Goal: Information Seeking & Learning: Learn about a topic

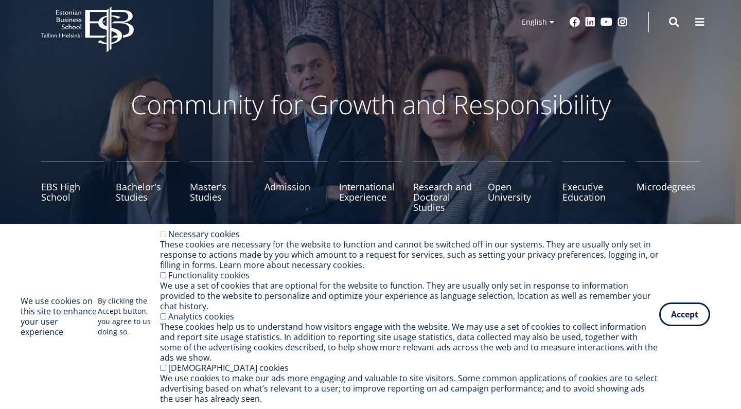
drag, startPoint x: 0, startPoint y: 0, endPoint x: 683, endPoint y: 322, distance: 755.1
click at [683, 322] on button "Accept" at bounding box center [684, 315] width 51 height 24
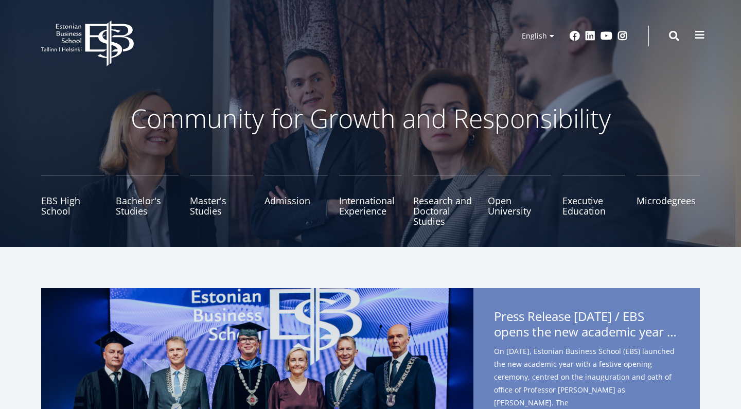
click at [702, 37] on span at bounding box center [700, 35] width 10 height 10
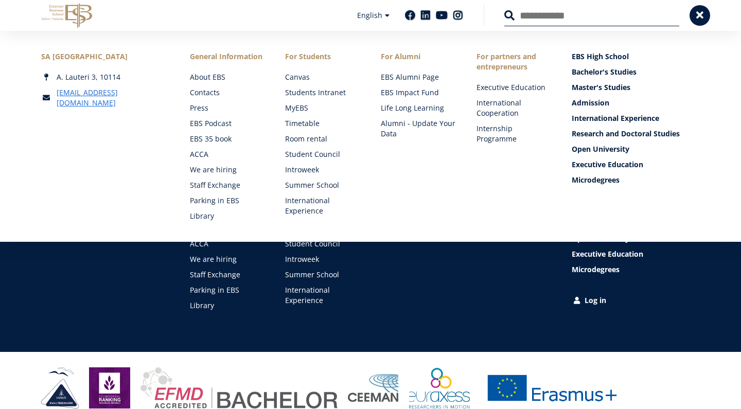
scroll to position [1508, 0]
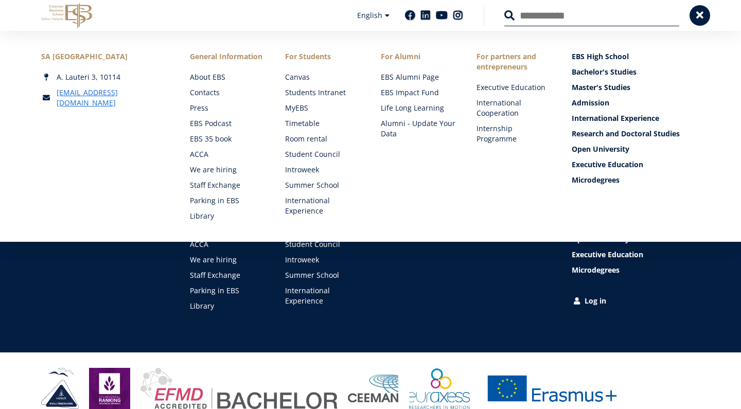
click at [412, 312] on div "SA [GEOGRAPHIC_DATA] [PERSON_NAME] 3, 10114 [EMAIL_ADDRESS][DOMAIN_NAME] Social…" at bounding box center [370, 226] width 741 height 252
click at [696, 6] on button at bounding box center [700, 14] width 21 height 21
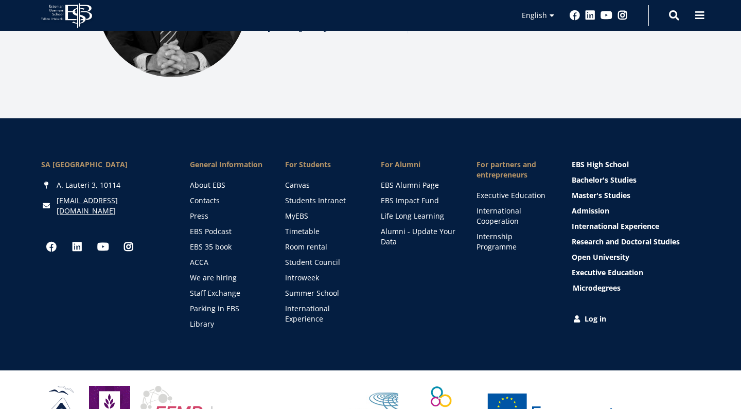
scroll to position [1486, 0]
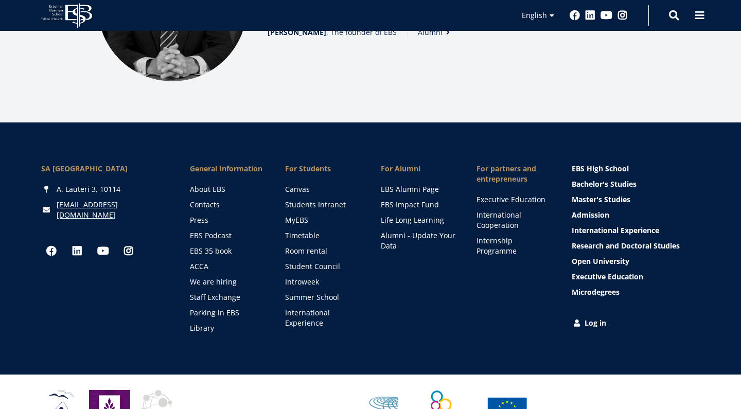
click at [486, 375] on div at bounding box center [370, 411] width 741 height 72
click at [198, 184] on link "About EBS" at bounding box center [228, 189] width 75 height 10
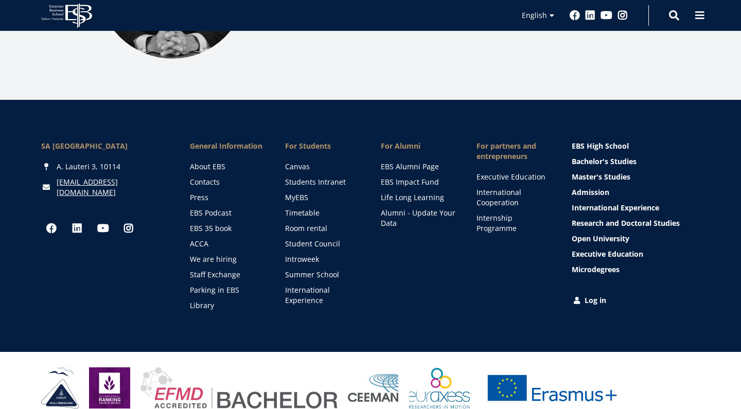
scroll to position [1508, 0]
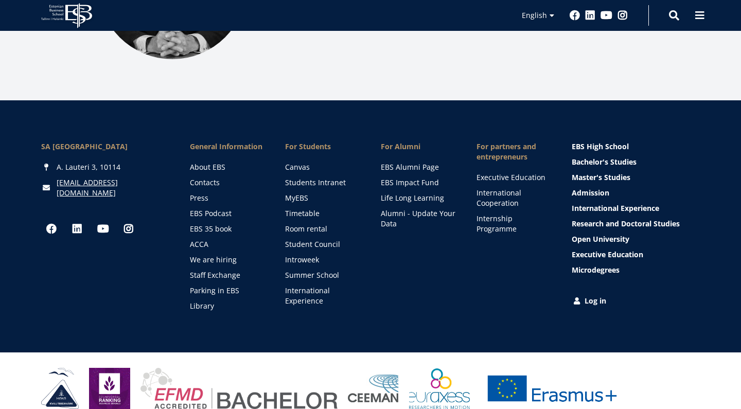
click at [81, 269] on div "SA [GEOGRAPHIC_DATA] [PERSON_NAME] 3, 10114 [EMAIL_ADDRESS][DOMAIN_NAME] Social…" at bounding box center [105, 227] width 128 height 170
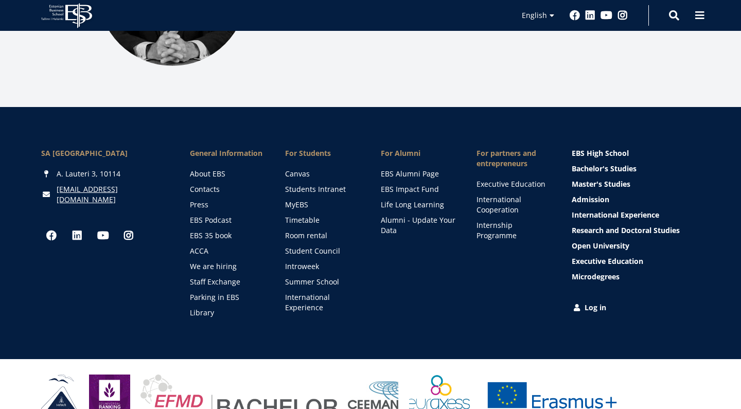
scroll to position [1501, 0]
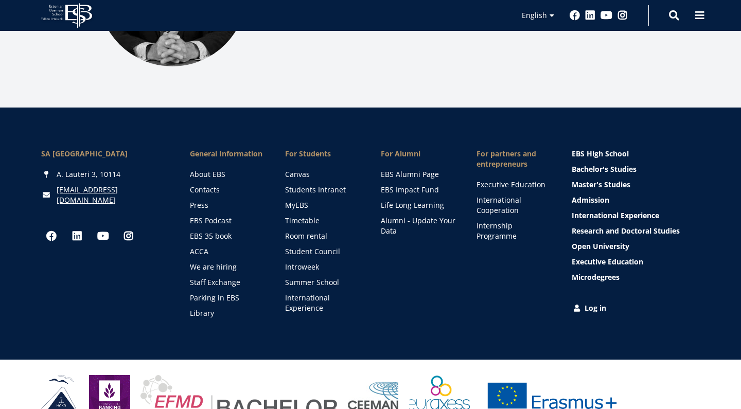
click at [296, 149] on link "For Students" at bounding box center [322, 154] width 75 height 10
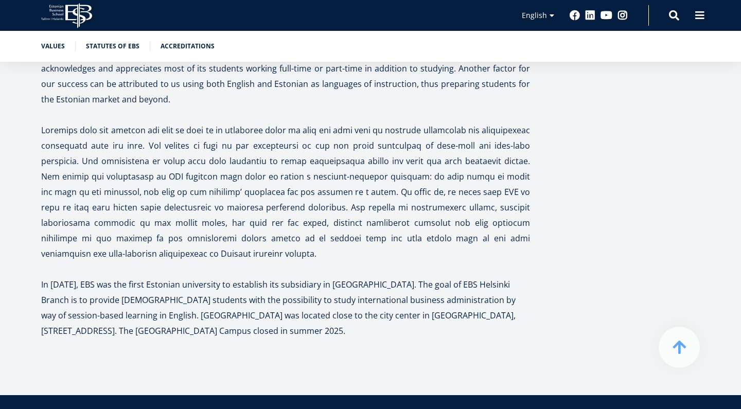
scroll to position [3274, 0]
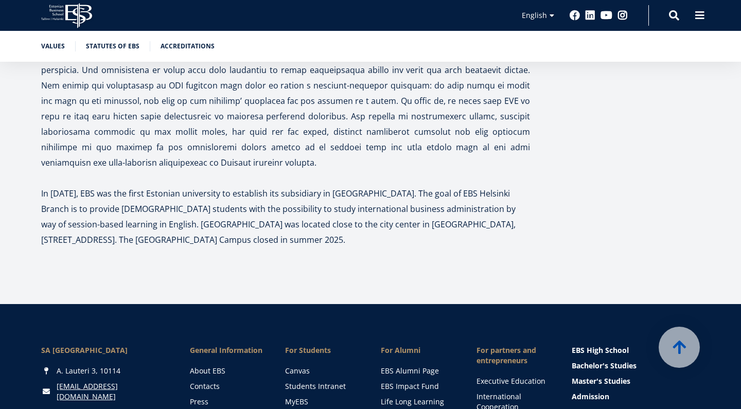
click at [319, 186] on p "In [DATE], EBS was the first Estonian university to establish its subsidiary in…" at bounding box center [285, 217] width 489 height 62
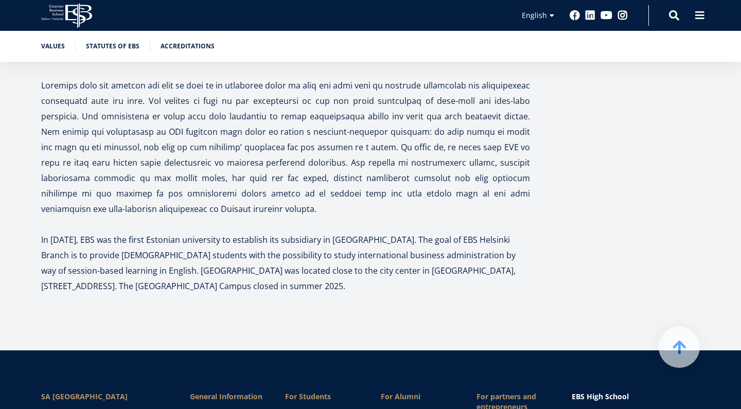
scroll to position [3227, 0]
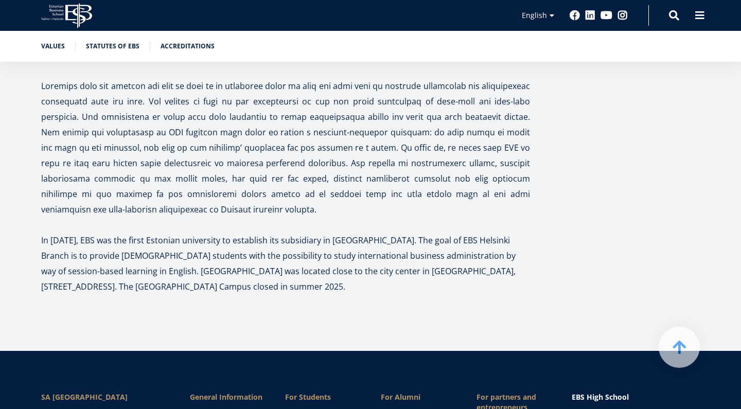
click at [315, 217] on p at bounding box center [285, 224] width 489 height 15
click at [307, 233] on p "In [DATE], EBS was the first Estonian university to establish its subsidiary in…" at bounding box center [285, 264] width 489 height 62
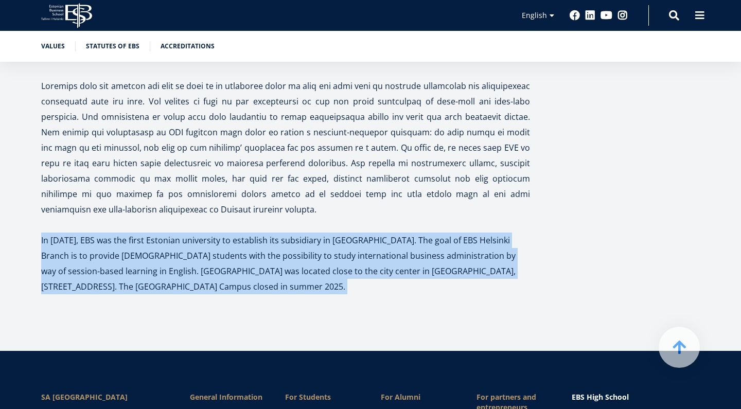
click at [307, 233] on p "In [DATE], EBS was the first Estonian university to establish its subsidiary in…" at bounding box center [285, 264] width 489 height 62
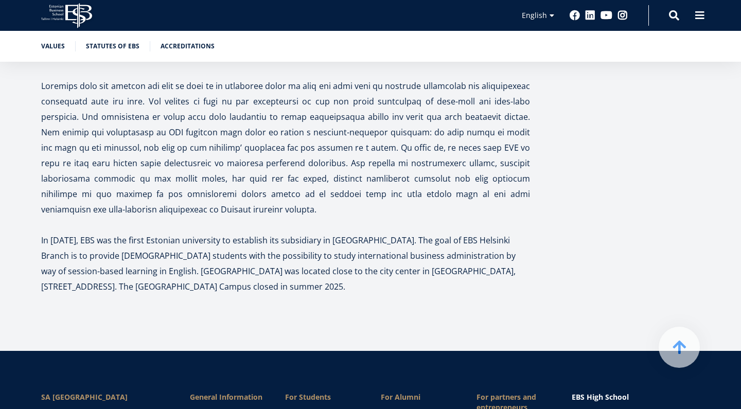
click at [312, 294] on p at bounding box center [285, 301] width 489 height 15
click at [316, 294] on p at bounding box center [285, 301] width 489 height 15
click at [271, 217] on p at bounding box center [285, 224] width 489 height 15
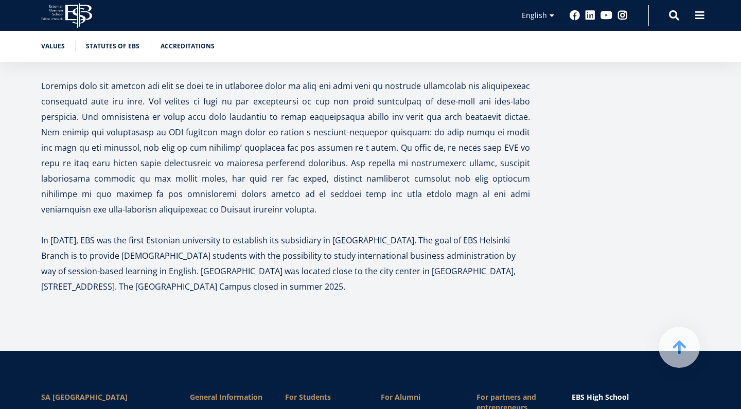
click at [271, 217] on p at bounding box center [285, 224] width 489 height 15
click at [264, 103] on p at bounding box center [285, 147] width 489 height 139
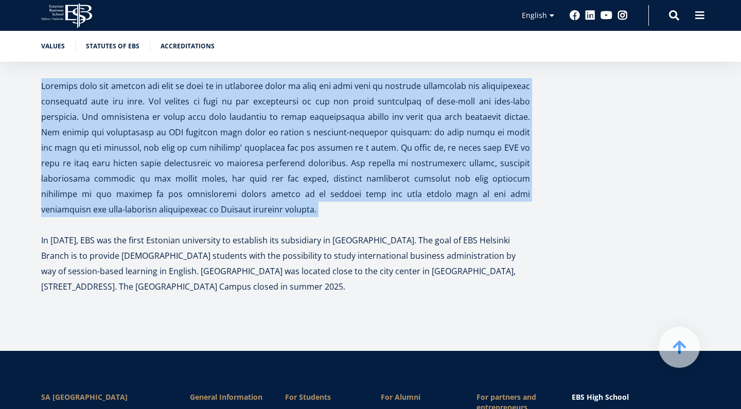
click at [264, 103] on p at bounding box center [285, 147] width 489 height 139
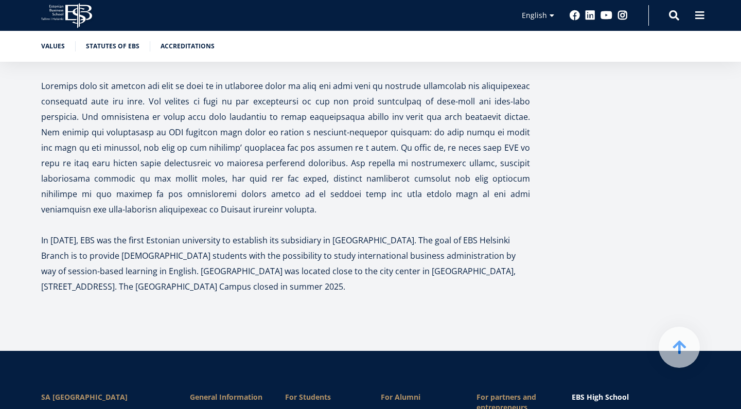
click at [282, 217] on p at bounding box center [285, 224] width 489 height 15
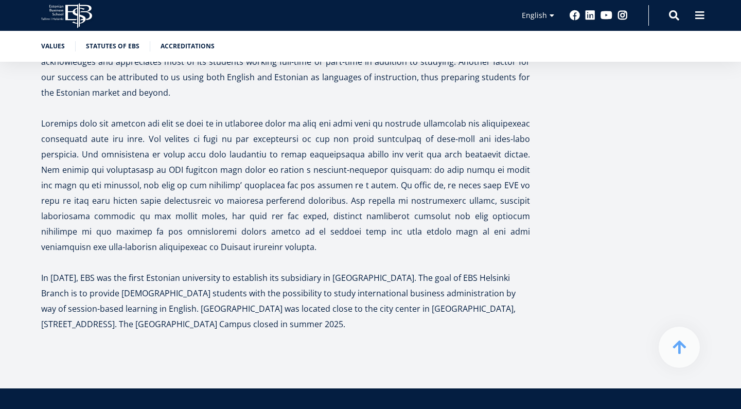
scroll to position [3184, 0]
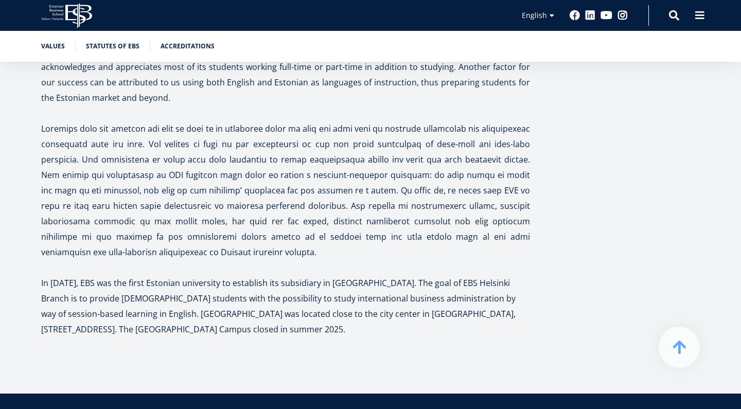
click at [247, 275] on p "In 2011, EBS was the first Estonian university to establish its subsidiary in F…" at bounding box center [285, 306] width 489 height 62
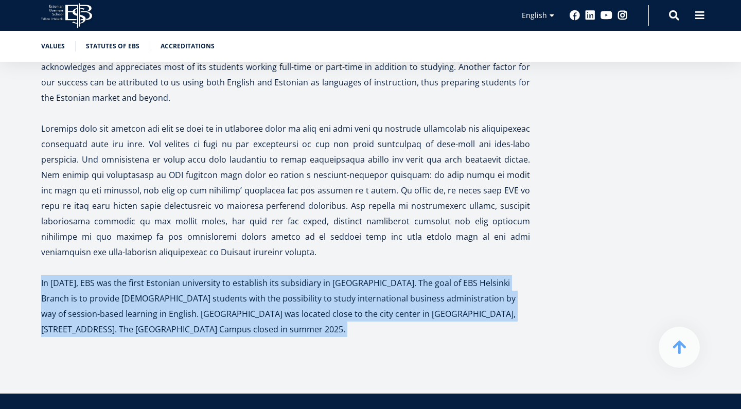
click at [247, 275] on p "In 2011, EBS was the first Estonian university to establish its subsidiary in F…" at bounding box center [285, 306] width 489 height 62
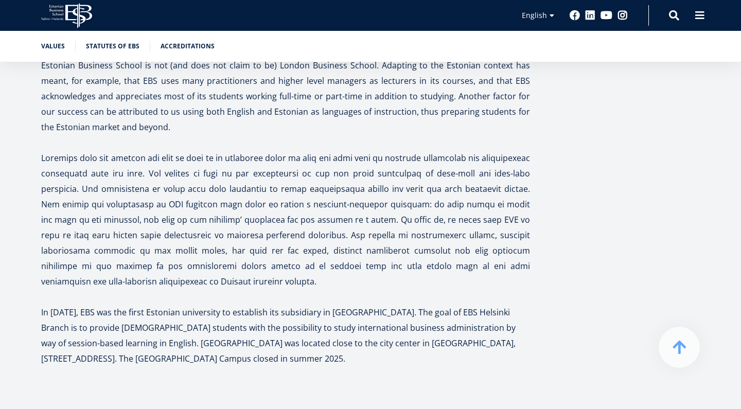
scroll to position [3155, 0]
click at [258, 304] on p "In 2011, EBS was the first Estonian university to establish its subsidiary in F…" at bounding box center [285, 335] width 489 height 62
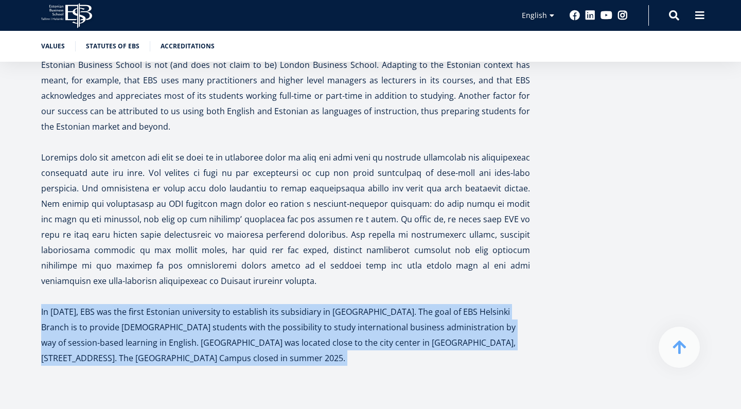
click at [258, 304] on p "In 2011, EBS was the first Estonian university to establish its subsidiary in F…" at bounding box center [285, 335] width 489 height 62
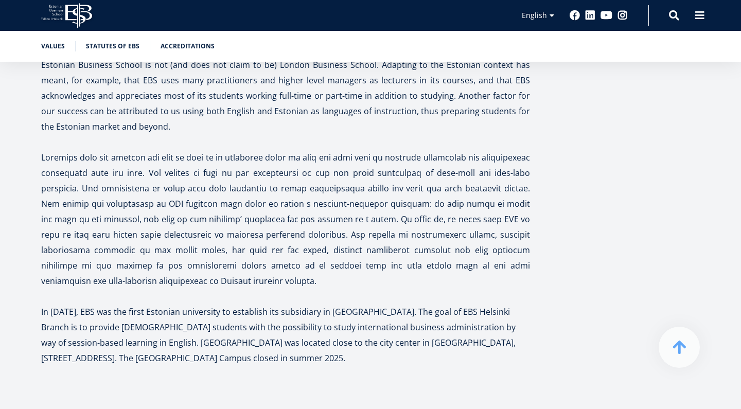
click at [227, 150] on p at bounding box center [285, 219] width 489 height 139
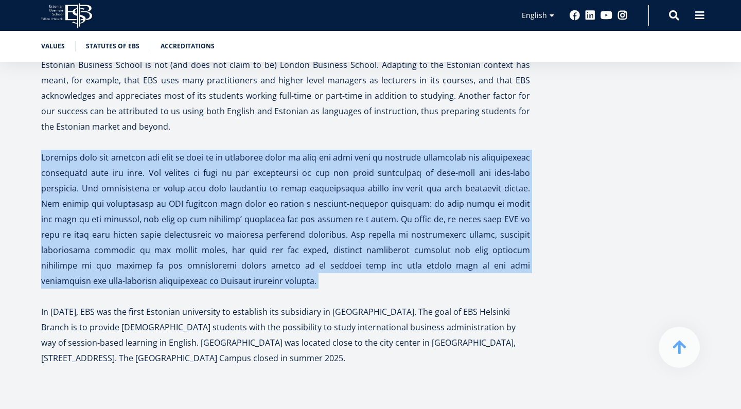
click at [227, 150] on p at bounding box center [285, 219] width 489 height 139
click at [222, 150] on p at bounding box center [285, 219] width 489 height 139
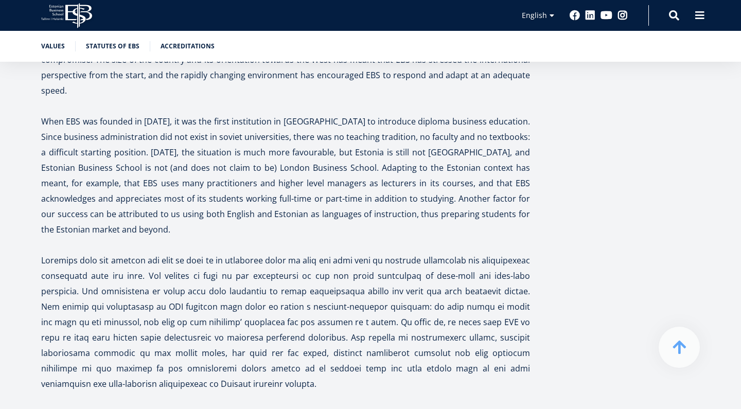
scroll to position [3033, 0]
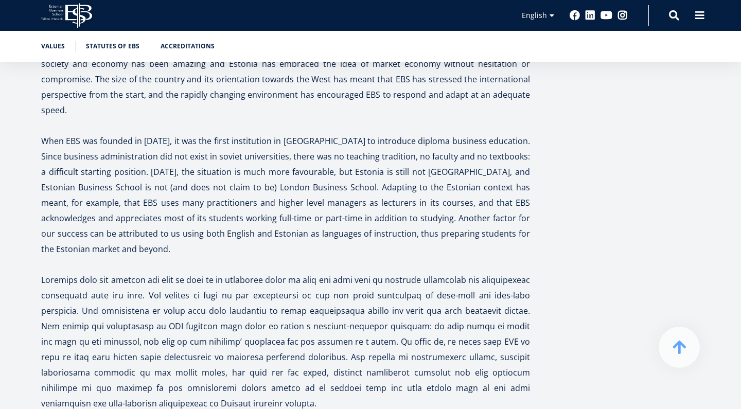
click at [222, 133] on p "When EBS was founded in 1988, it was the first institution in Estonia to introd…" at bounding box center [285, 195] width 489 height 124
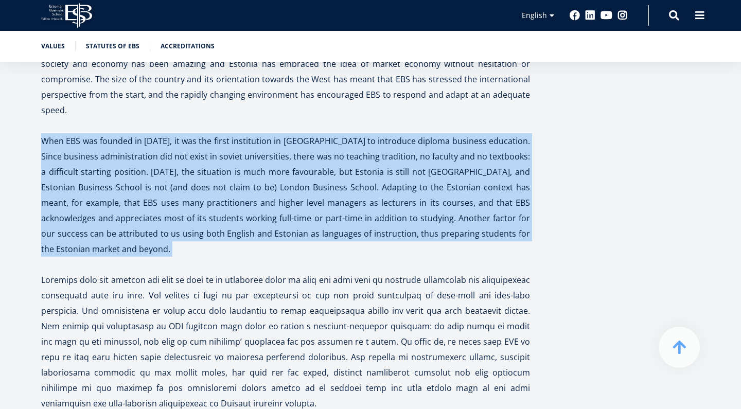
click at [222, 133] on p "When EBS was founded in 1988, it was the first institution in Estonia to introd…" at bounding box center [285, 195] width 489 height 124
click at [208, 133] on p "When EBS was founded in 1988, it was the first institution in Estonia to introd…" at bounding box center [285, 195] width 489 height 124
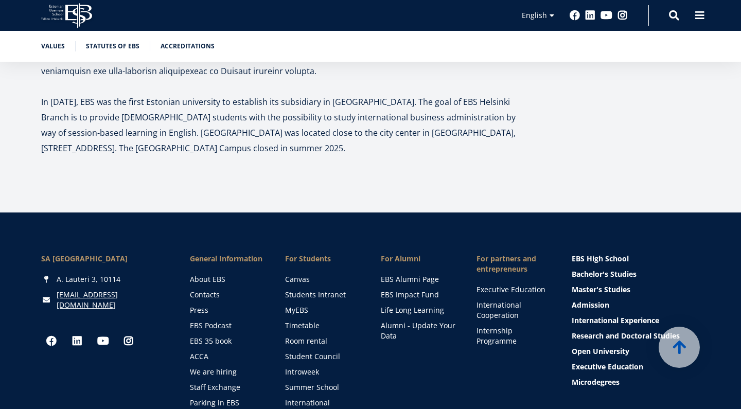
scroll to position [3360, 0]
